Goal: Check status: Check status

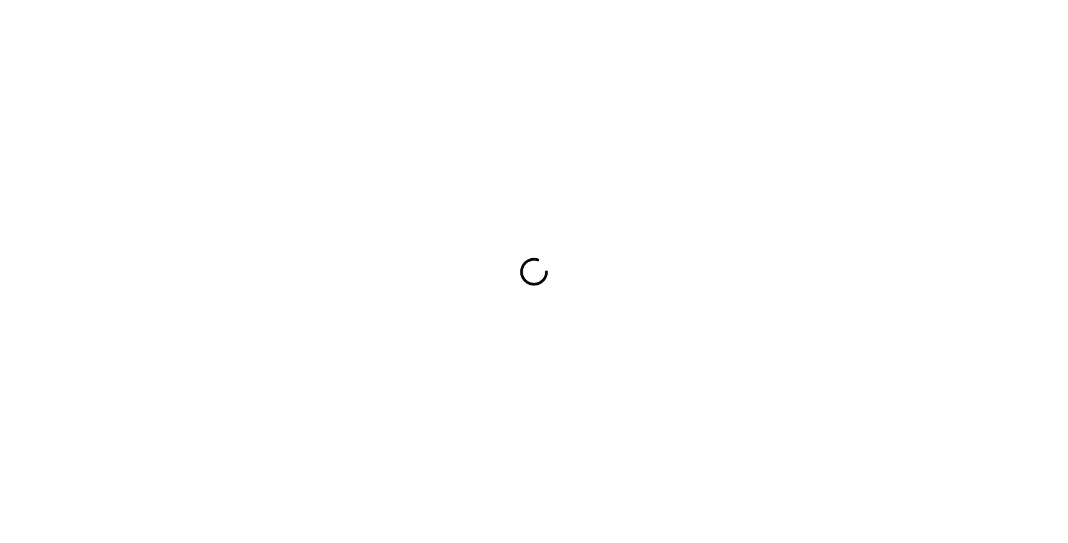
click at [753, 206] on div at bounding box center [534, 271] width 1068 height 543
